Goal: Task Accomplishment & Management: Complete application form

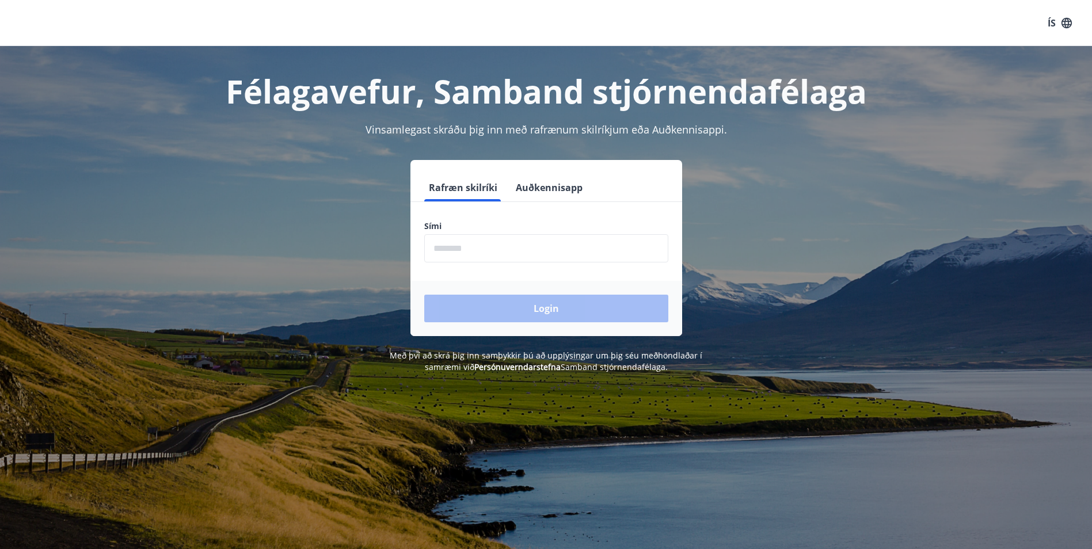
click at [492, 233] on div "Sími ​" at bounding box center [546, 242] width 244 height 42
click at [487, 251] on input "phone" at bounding box center [546, 248] width 244 height 28
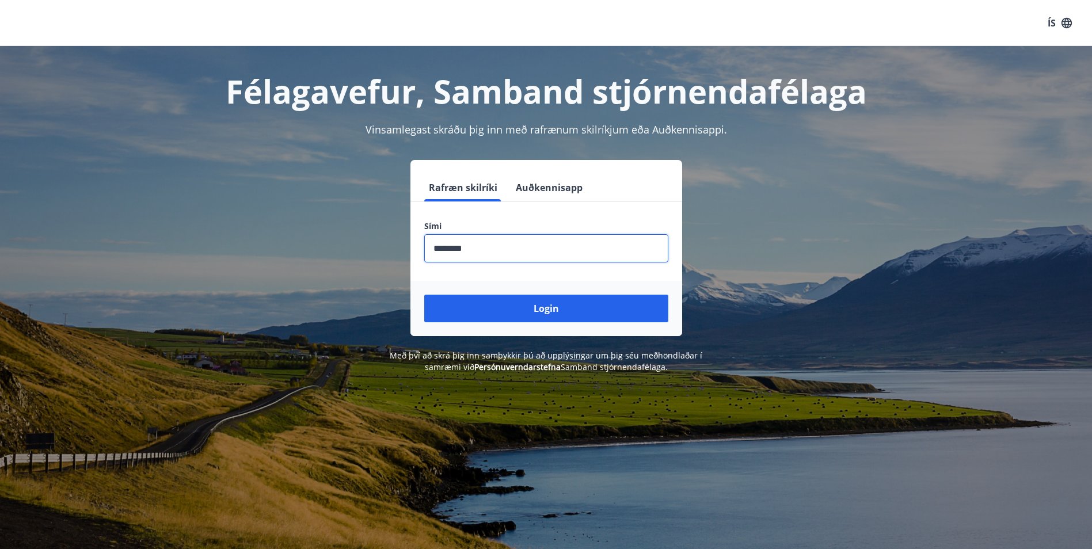
type input "********"
click at [424, 295] on button "Login" at bounding box center [546, 309] width 244 height 28
